Goal: Task Accomplishment & Management: Complete application form

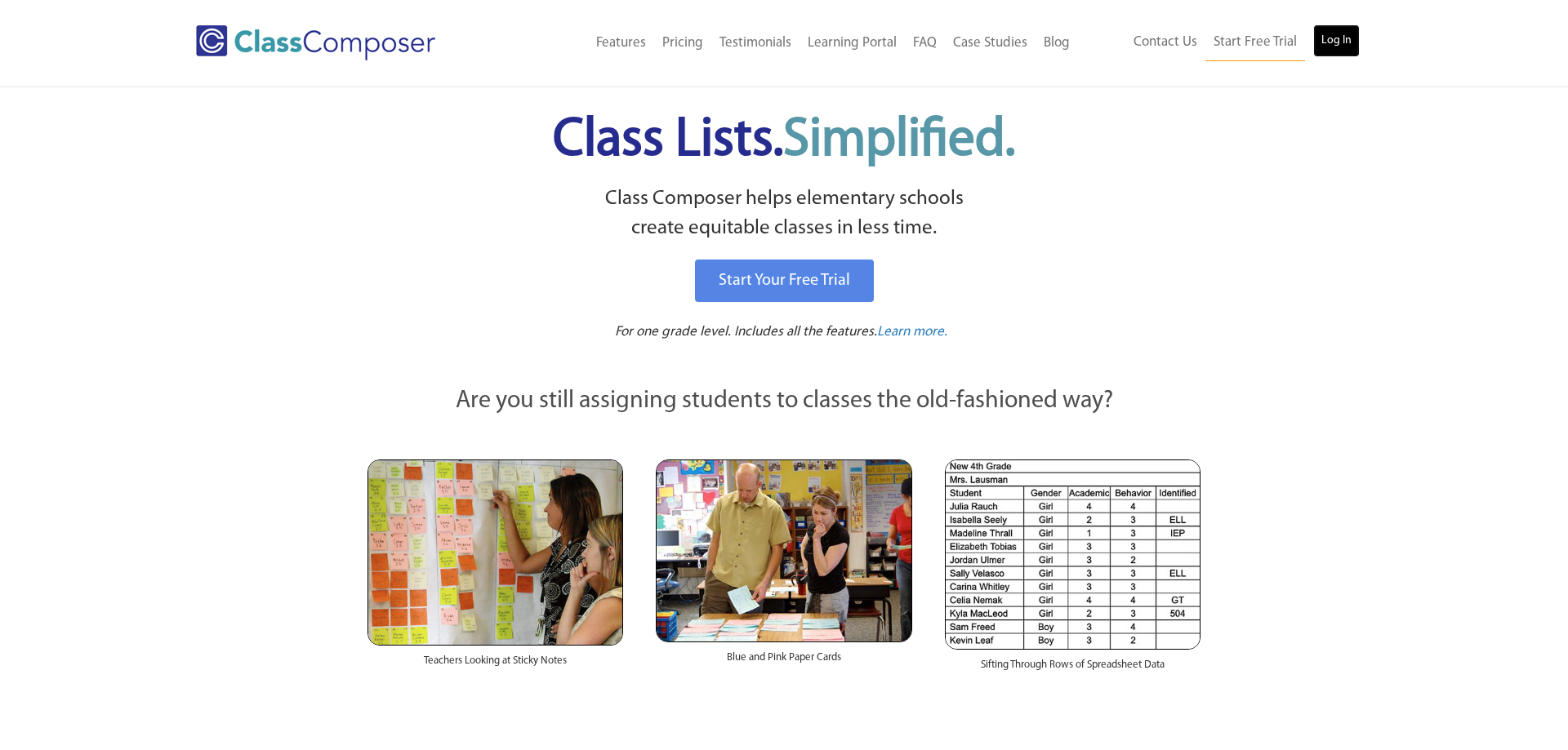
click at [1348, 45] on link "Log In" at bounding box center [1336, 40] width 47 height 32
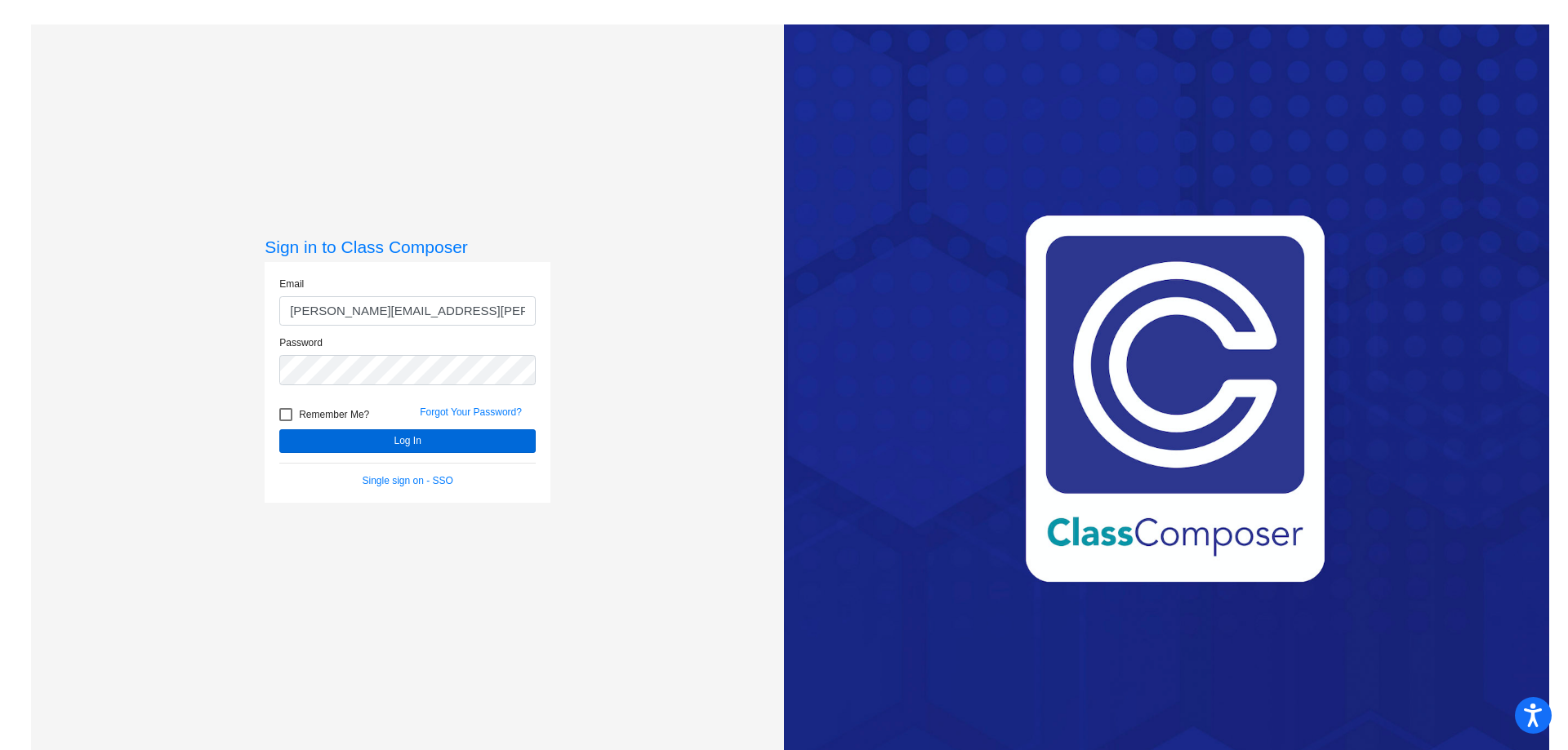
type input "[PERSON_NAME][EMAIL_ADDRESS][PERSON_NAME][DOMAIN_NAME]"
click at [359, 439] on button "Log In" at bounding box center [408, 441] width 256 height 23
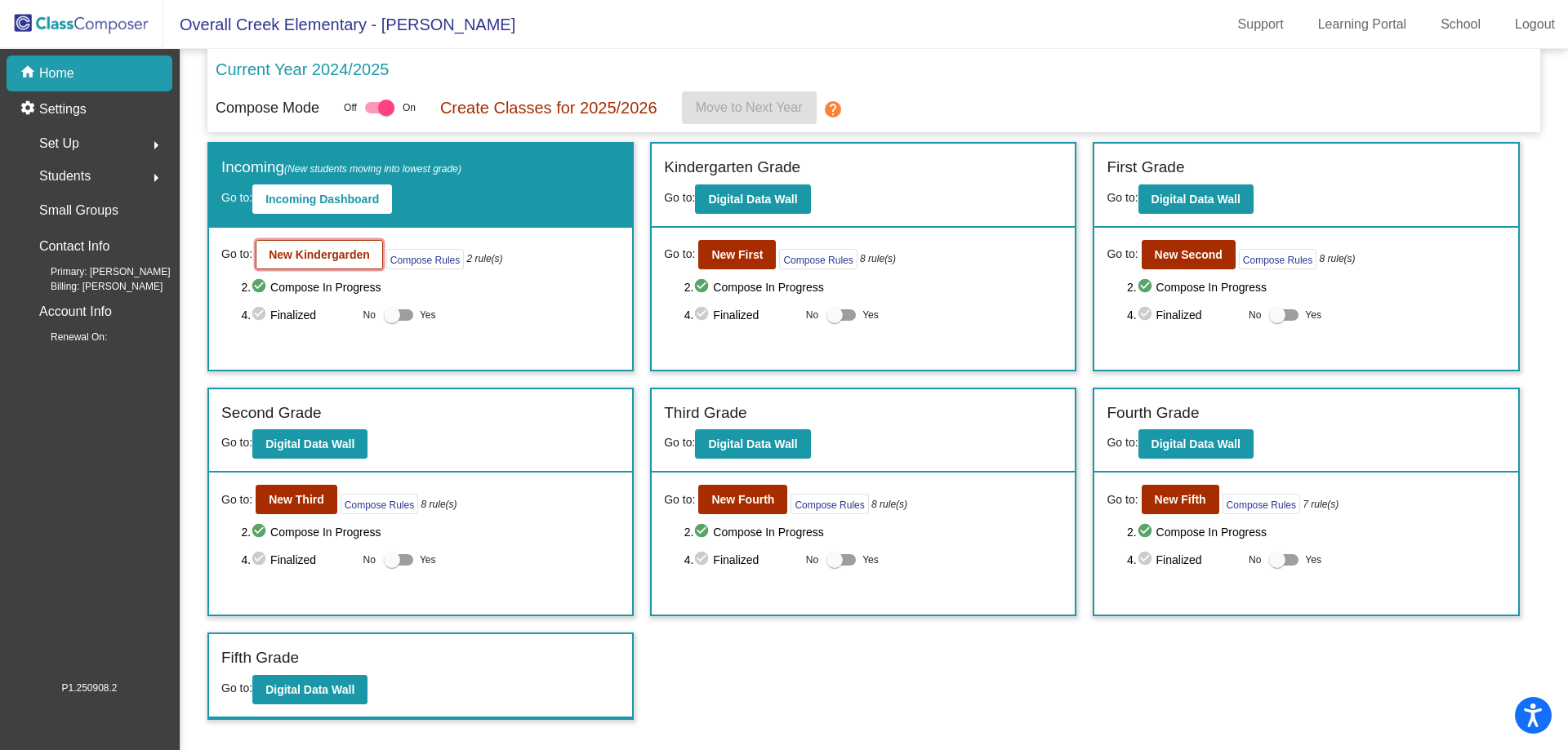
click at [306, 255] on b "New Kindergarden" at bounding box center [319, 254] width 101 height 13
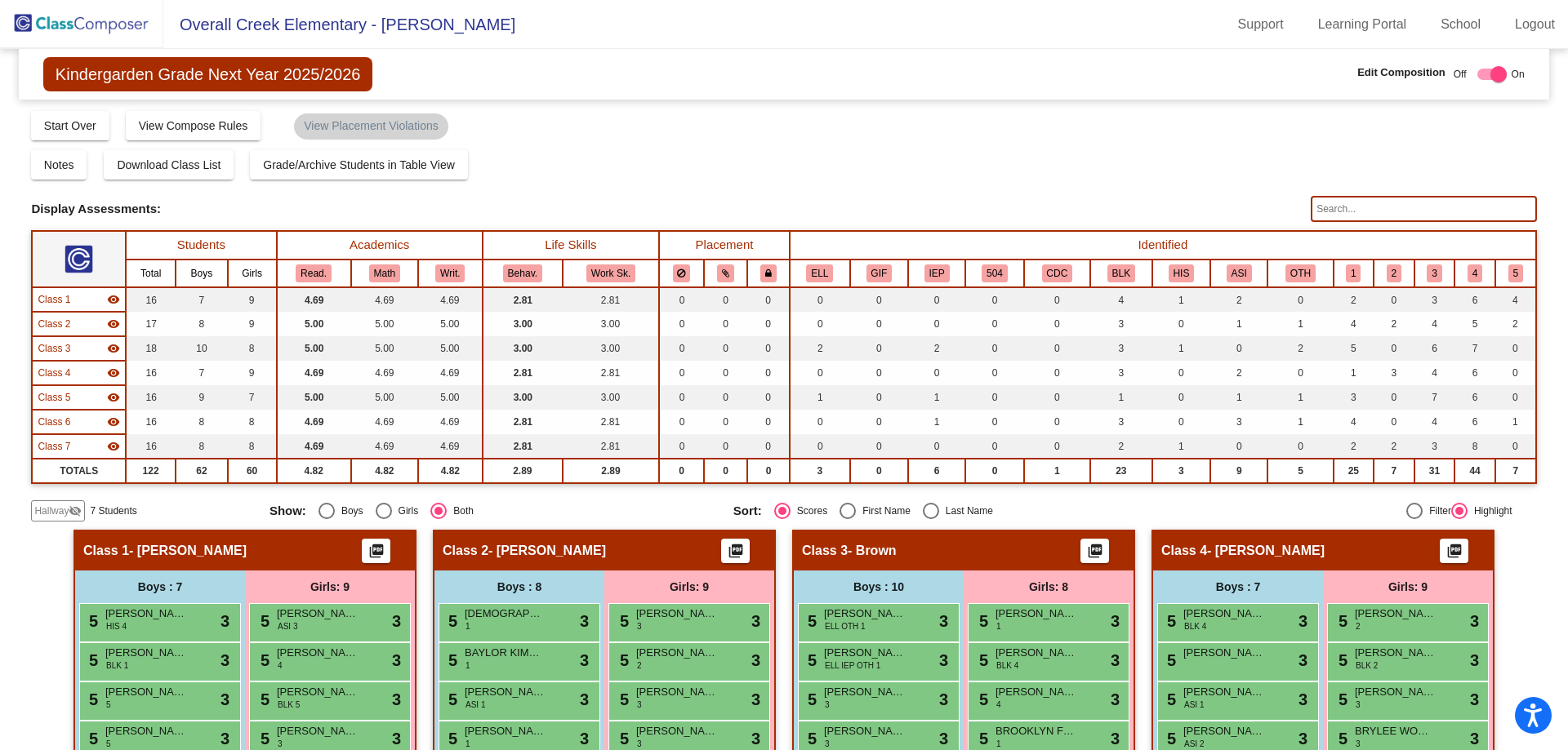
click at [401, 219] on div "Display Scores for Years: [DATE] - [DATE] [DATE] - [DATE] Display Assessments:" at bounding box center [783, 209] width 1504 height 26
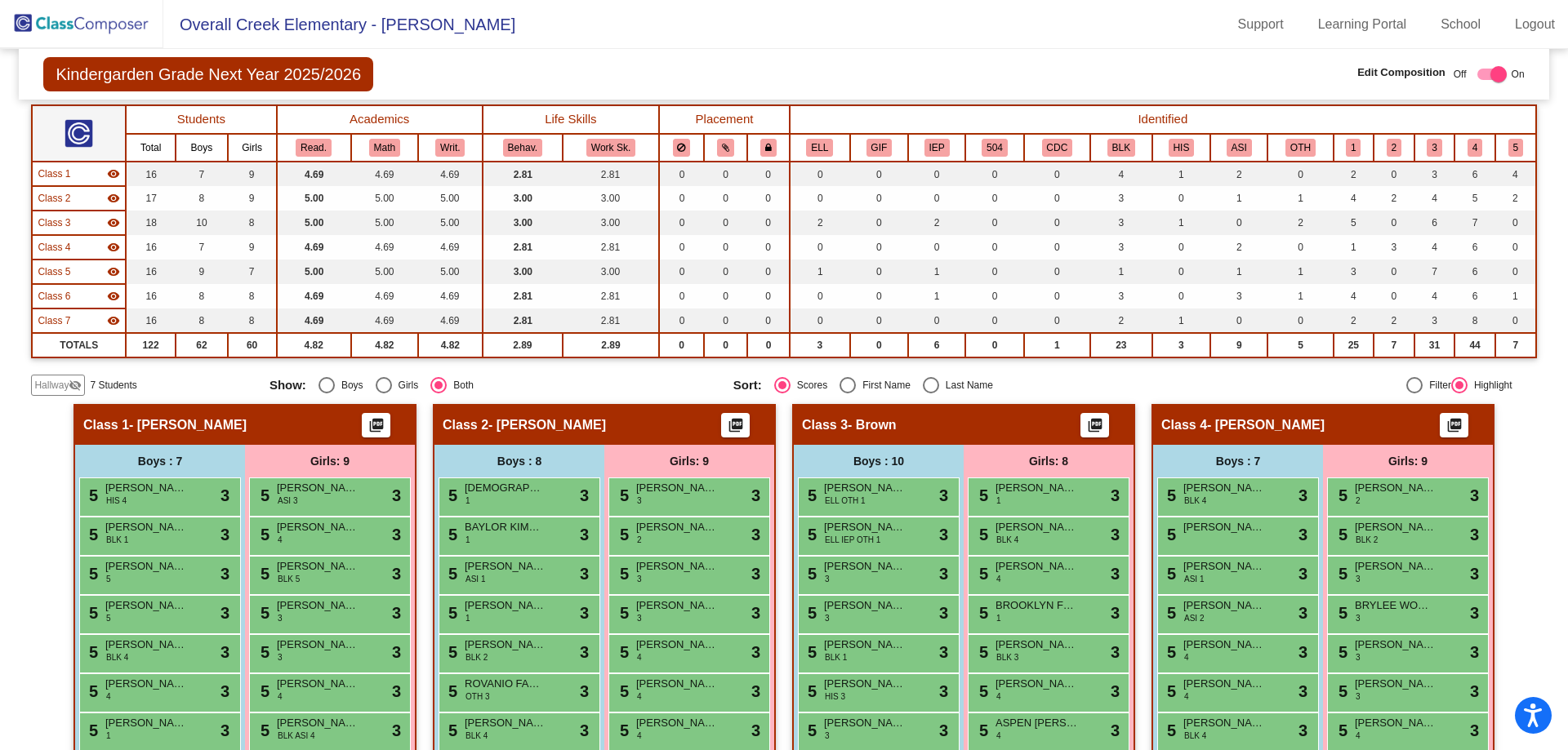
scroll to position [252, 0]
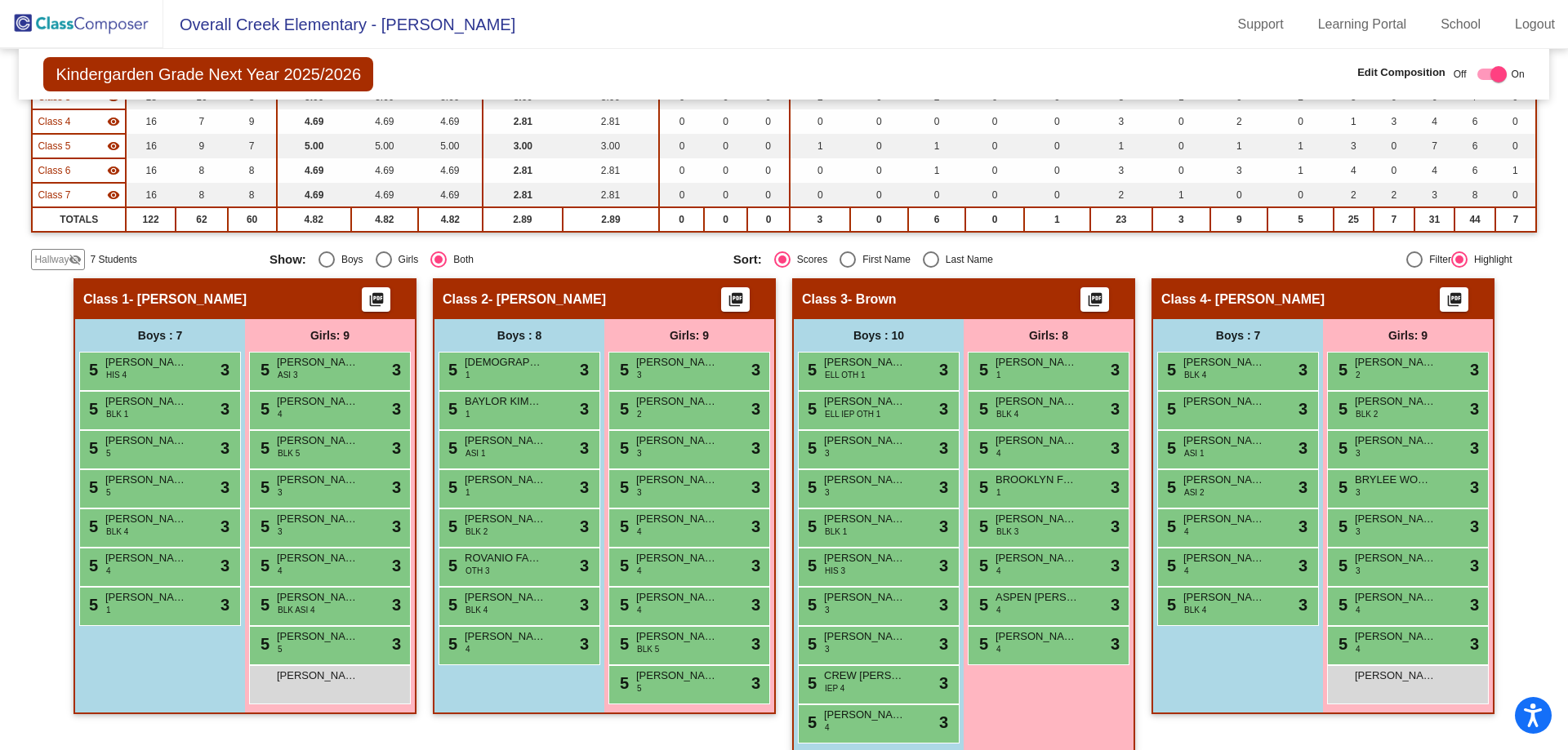
click at [63, 266] on span "Hallway" at bounding box center [51, 260] width 34 height 14
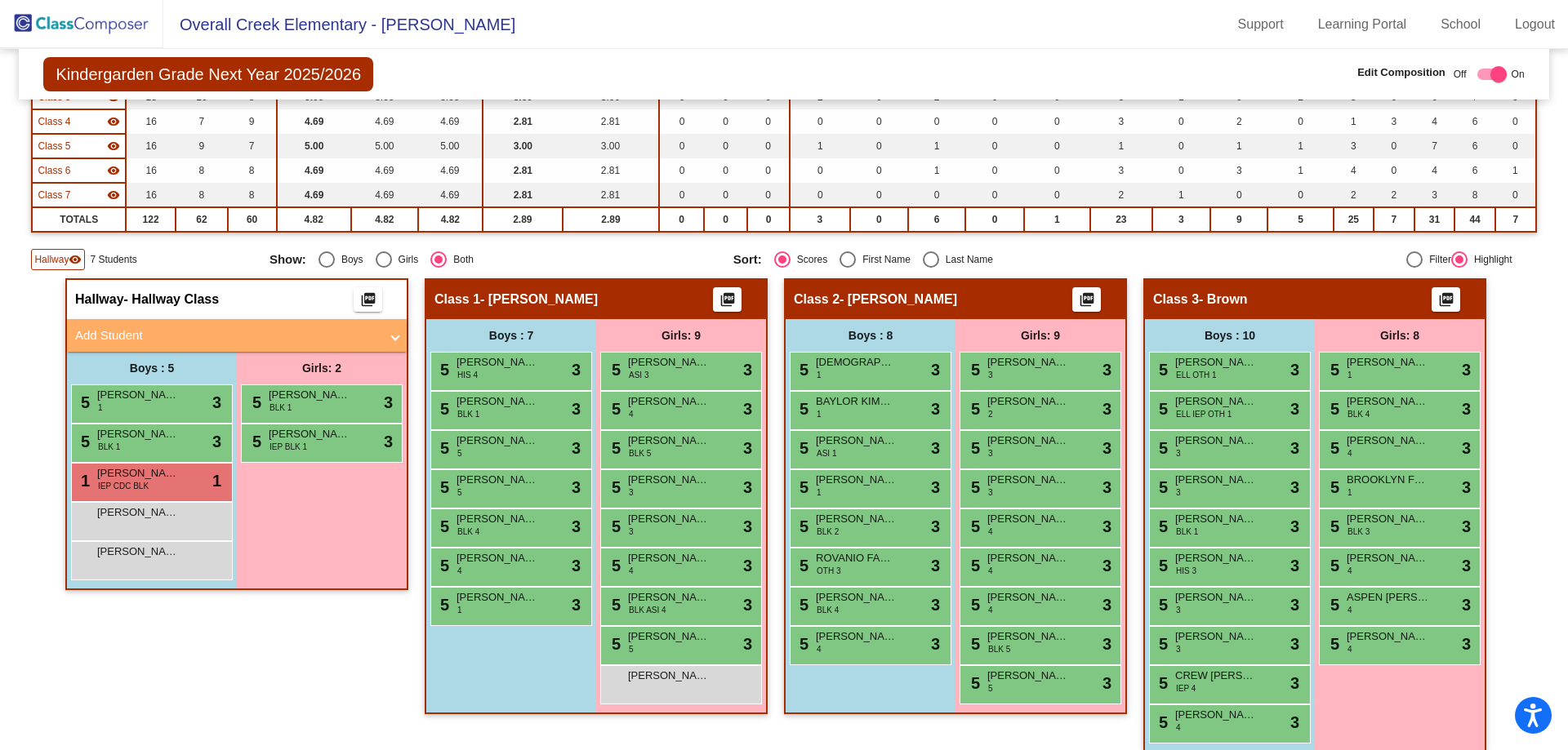
click at [393, 324] on mat-expansion-panel-header "Add Student" at bounding box center [237, 335] width 340 height 32
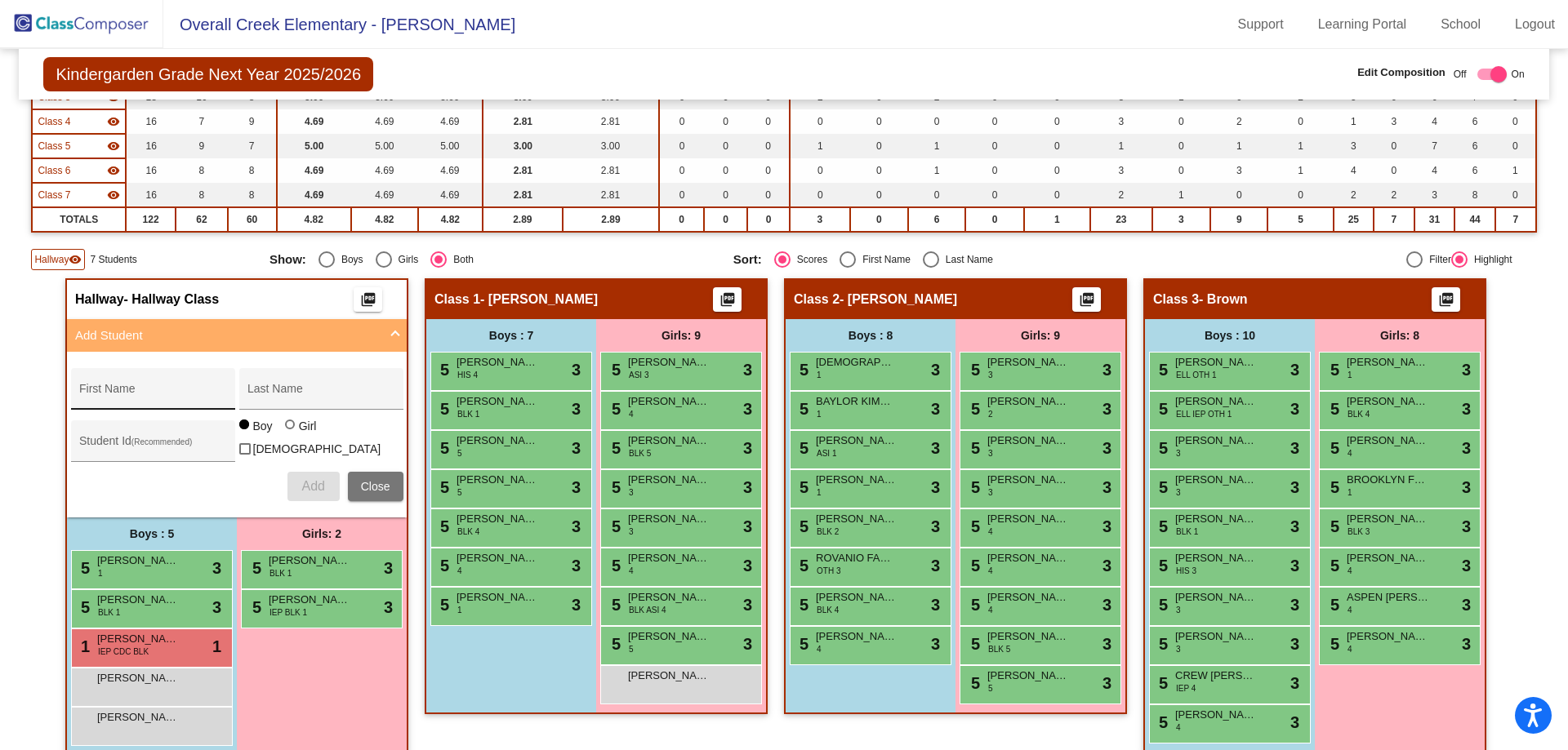
click at [167, 390] on input "First Name" at bounding box center [152, 395] width 147 height 13
type input "[PERSON_NAME]"
click at [146, 431] on div "Student Id (Recommended)" at bounding box center [152, 444] width 147 height 33
type input "3700932"
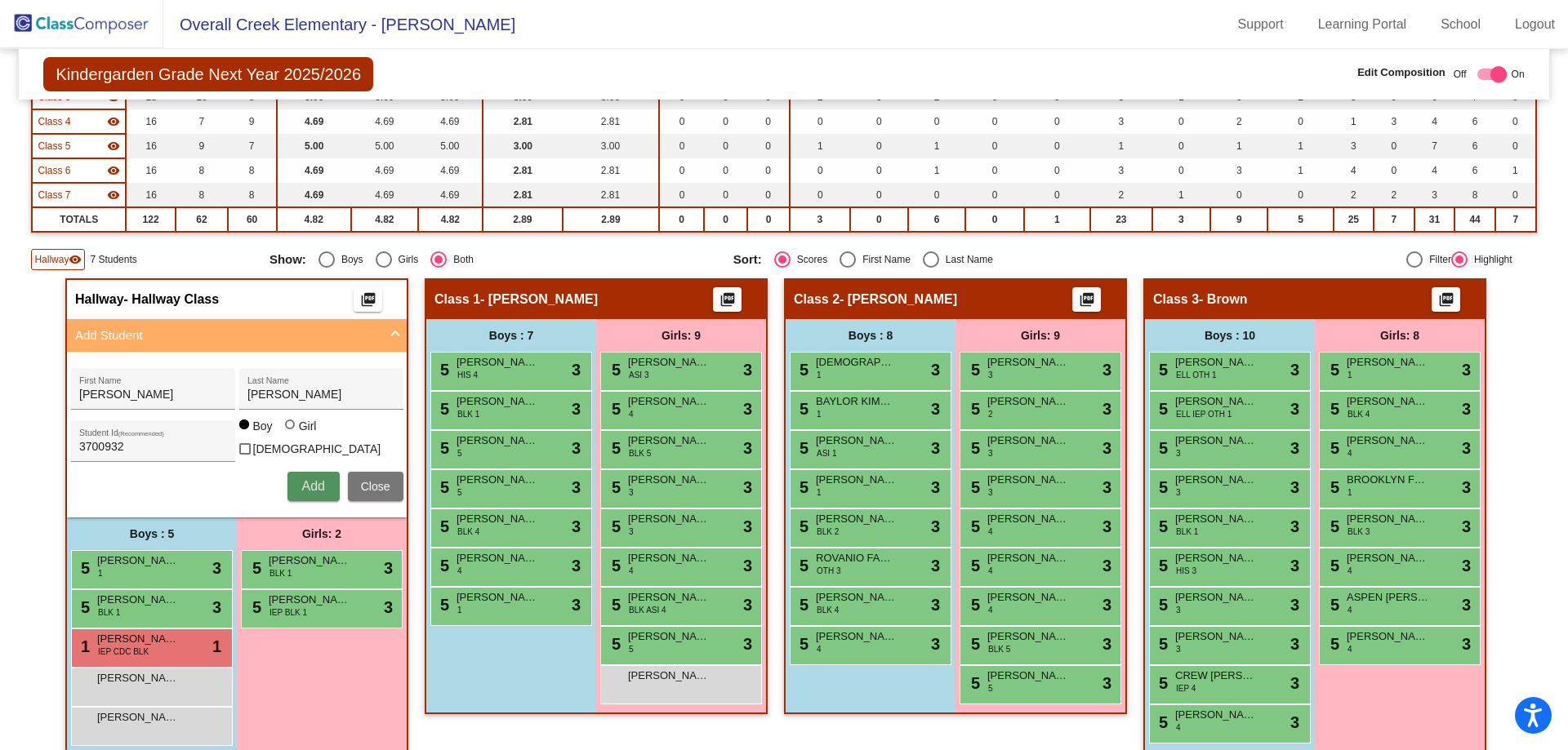
click at [323, 482] on span "Add" at bounding box center [313, 486] width 23 height 13
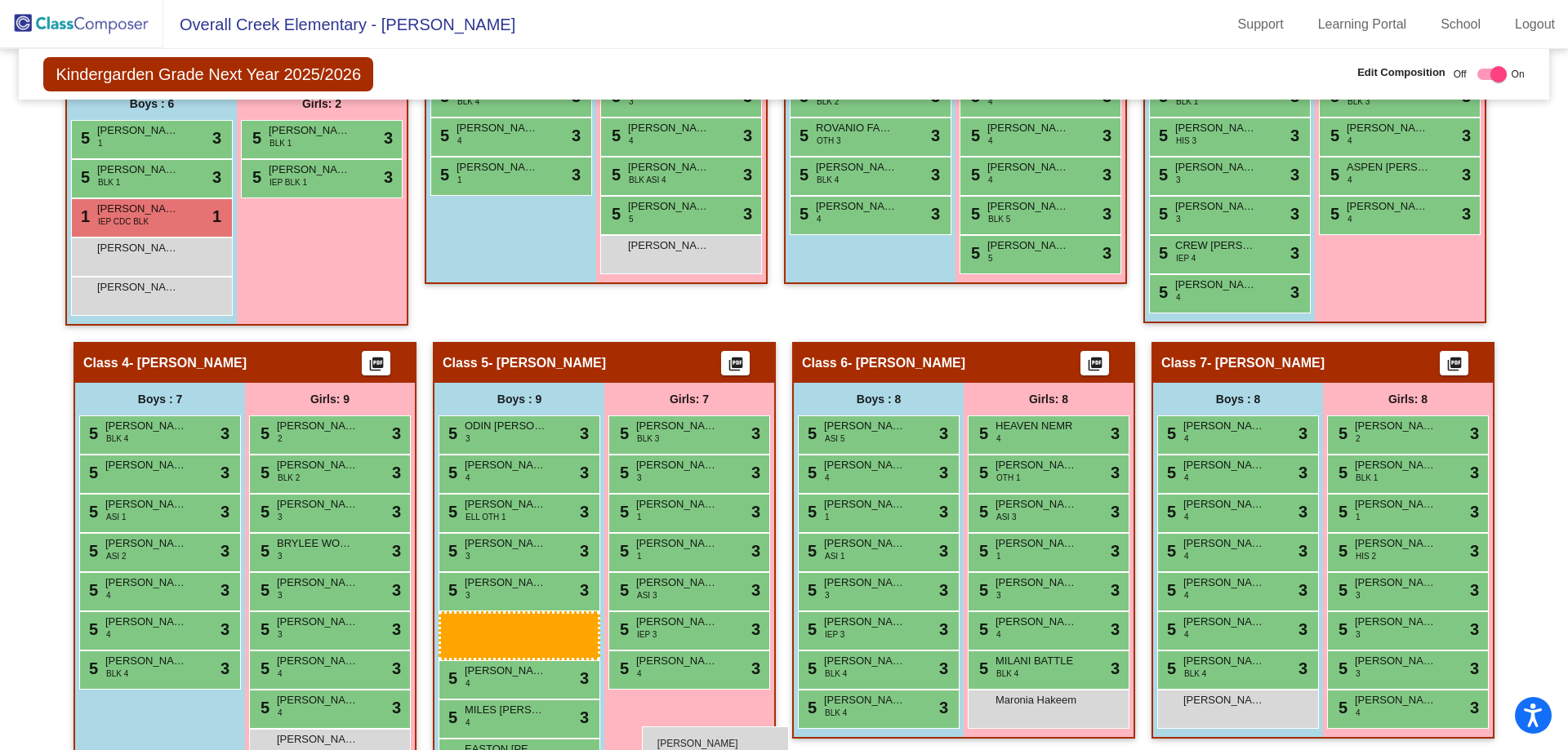
scroll to position [708, 0]
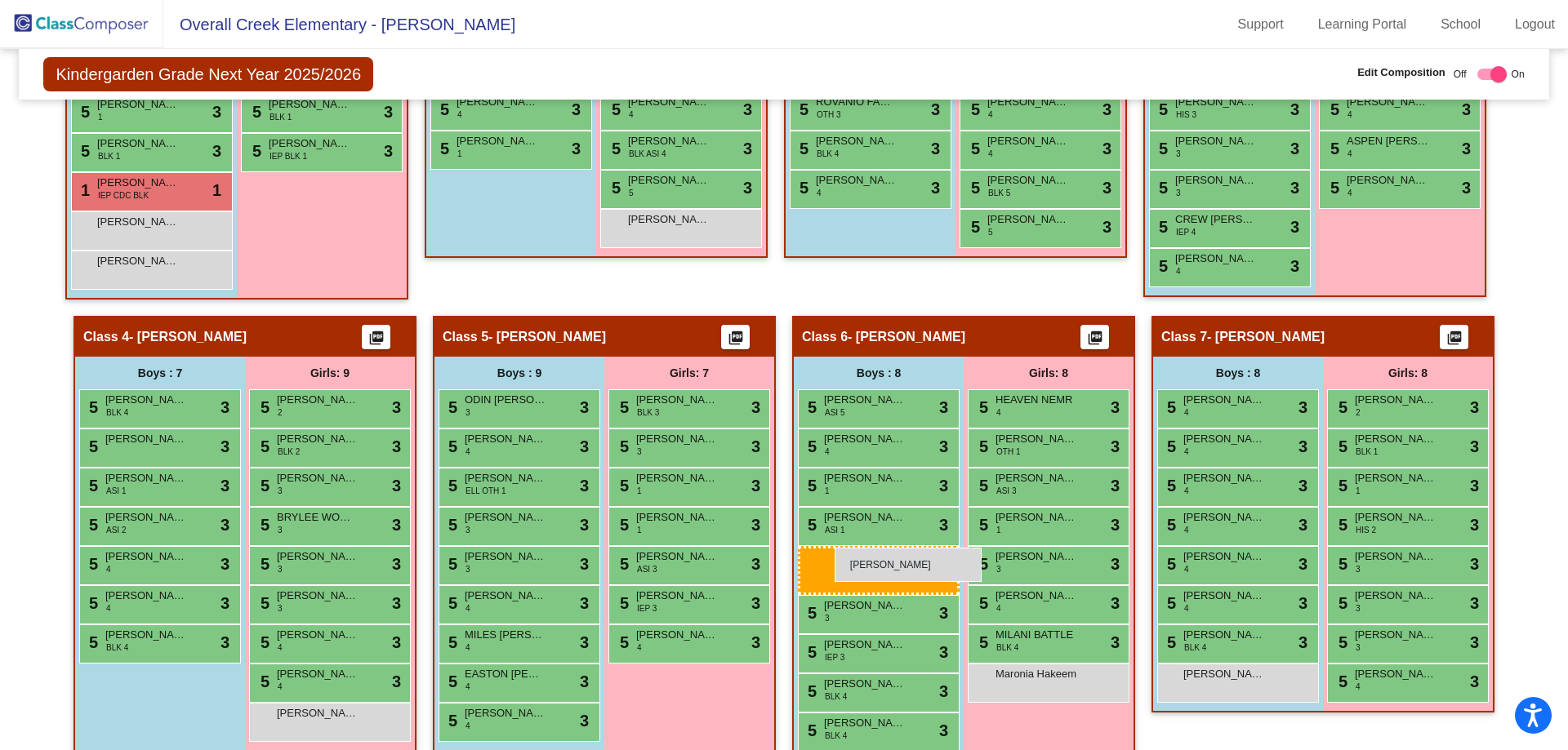
drag, startPoint x: 187, startPoint y: 318, endPoint x: 834, endPoint y: 547, distance: 686.3
click at [834, 547] on body "Accessibility Screen-Reader Guide, Feedback, and Issue Reporting | New window O…" at bounding box center [784, 375] width 1568 height 750
